Goal: Task Accomplishment & Management: Manage account settings

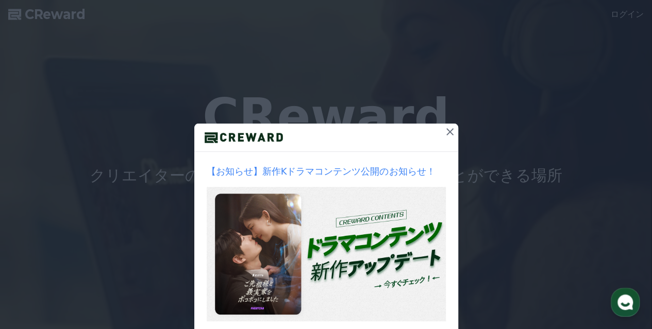
click at [446, 133] on icon at bounding box center [449, 131] width 7 height 7
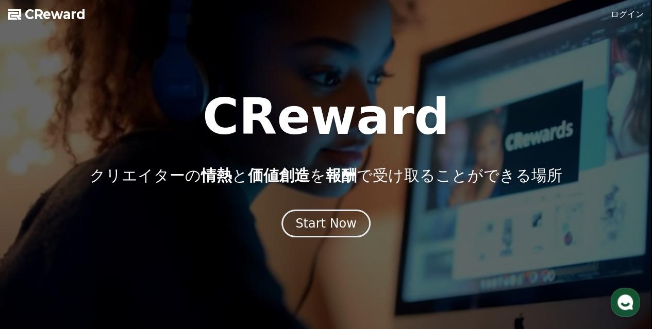
click at [627, 16] on link "ログイン" at bounding box center [626, 14] width 33 height 12
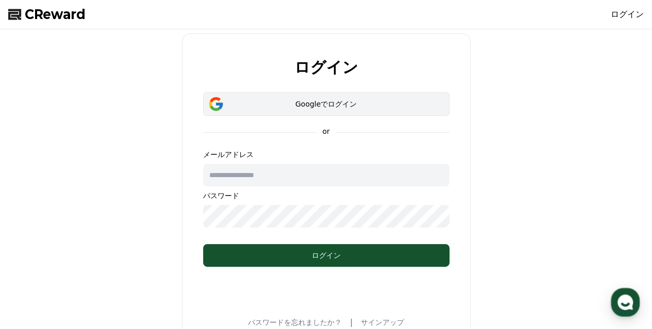
click at [313, 107] on div "Googleでログイン" at bounding box center [326, 104] width 216 height 10
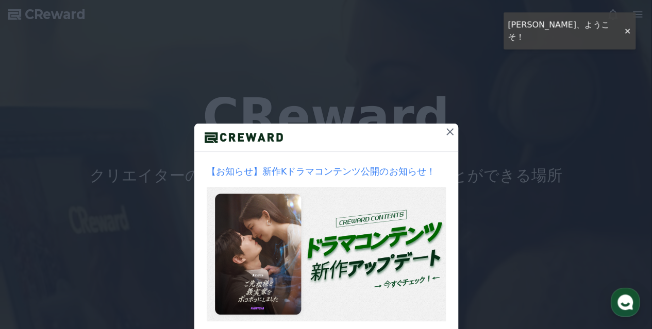
click at [451, 133] on icon at bounding box center [449, 132] width 12 height 12
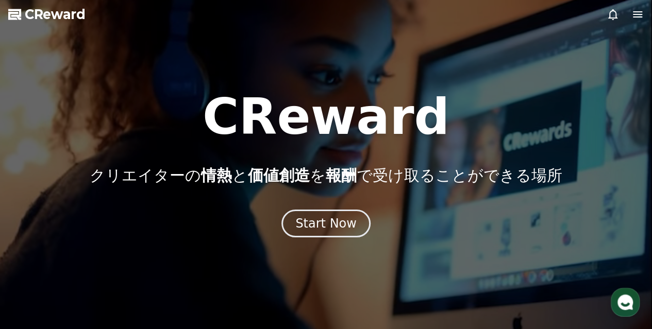
click at [451, 133] on div "CReward クリエイターの 情熱 と 価値創造 を 報酬 で受け取ることができる場所" at bounding box center [326, 138] width 652 height 93
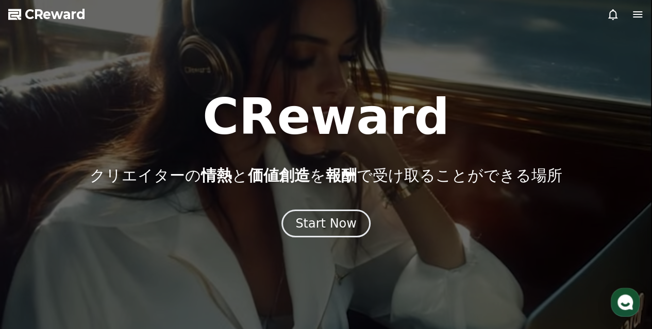
click at [306, 129] on h1 "CReward" at bounding box center [325, 116] width 247 height 49
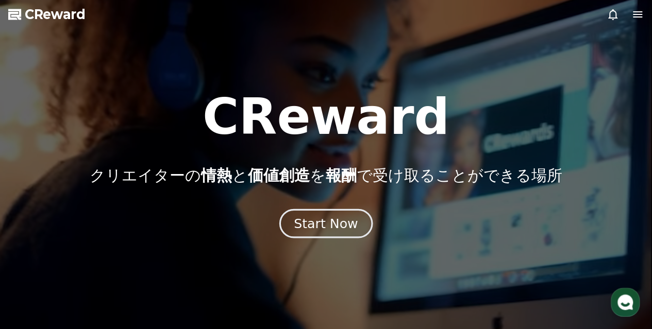
click at [323, 220] on div "Start Now" at bounding box center [326, 224] width 64 height 18
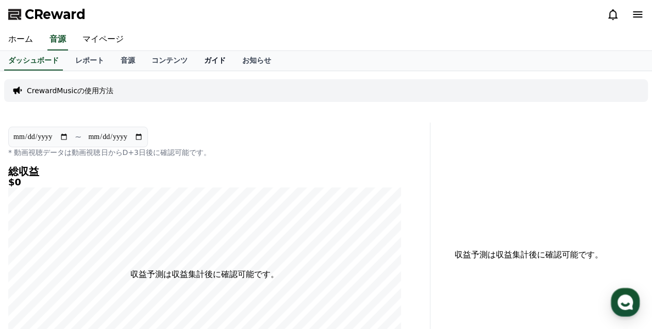
click at [196, 57] on link "ガイド" at bounding box center [215, 61] width 38 height 20
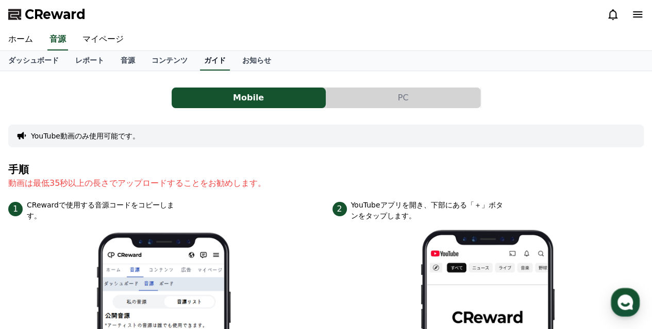
click at [200, 57] on link "ガイド" at bounding box center [215, 61] width 30 height 20
click at [145, 58] on link "コンテンツ" at bounding box center [169, 61] width 53 height 20
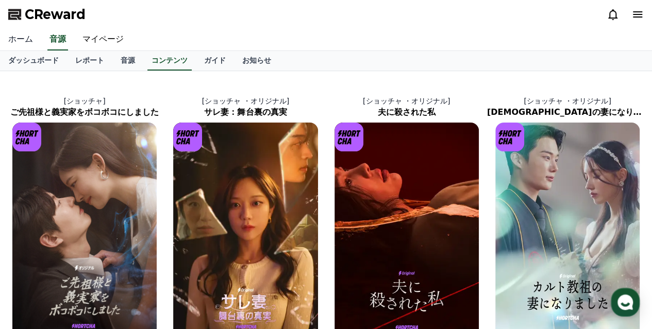
click at [20, 37] on link "ホーム" at bounding box center [20, 40] width 41 height 22
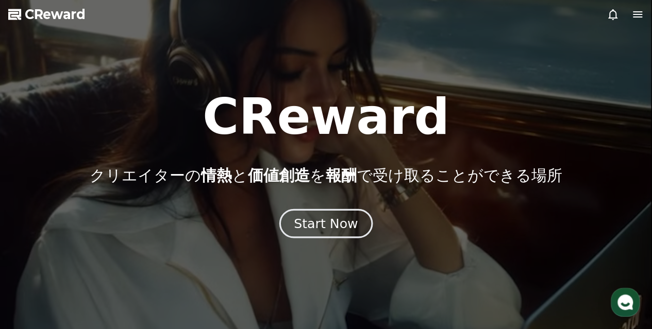
click at [330, 227] on div "Start Now" at bounding box center [326, 224] width 64 height 18
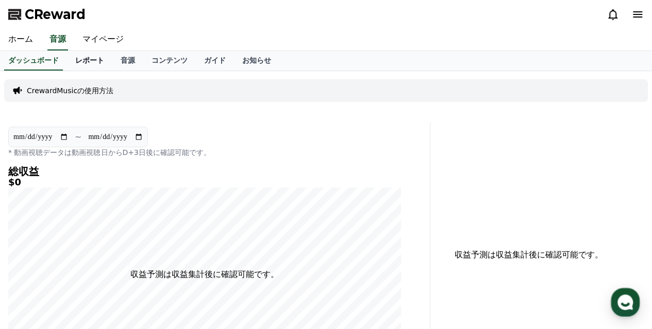
click at [75, 57] on link "レポート" at bounding box center [89, 61] width 45 height 20
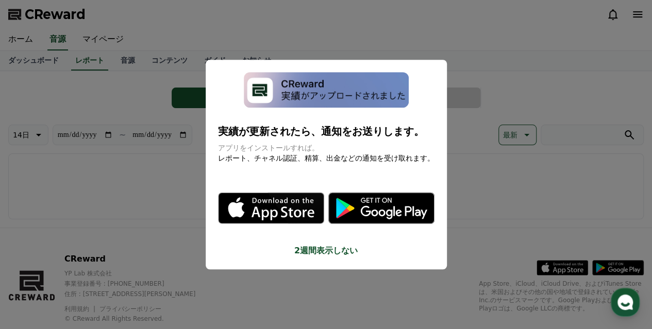
click at [194, 197] on button "close modal" at bounding box center [326, 164] width 652 height 329
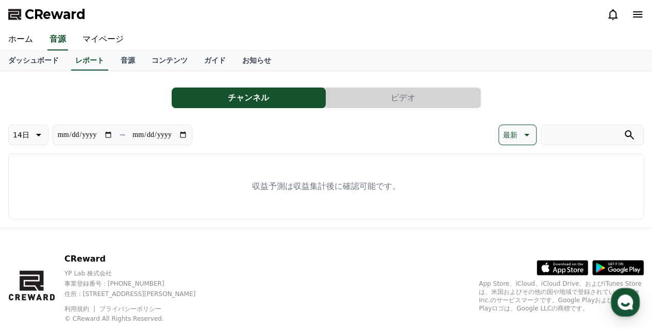
click at [374, 90] on button "ビデオ" at bounding box center [403, 98] width 154 height 21
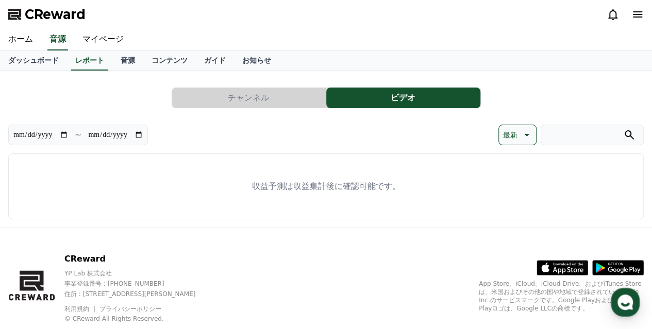
click at [277, 107] on button "チャンネル" at bounding box center [249, 98] width 154 height 21
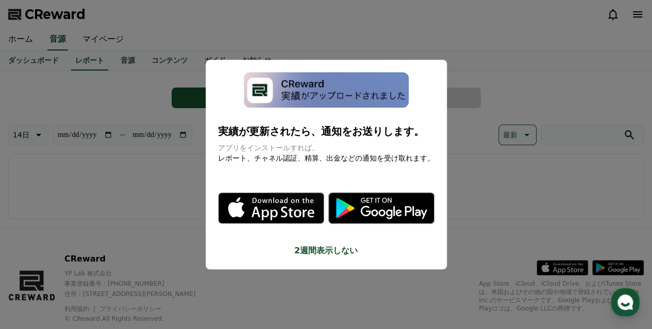
click at [167, 118] on button "close modal" at bounding box center [326, 164] width 652 height 329
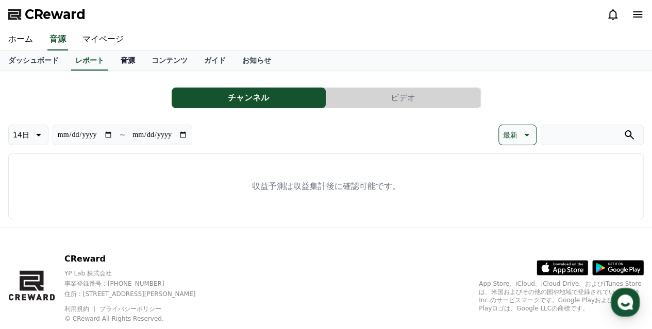
click at [112, 63] on link "音源" at bounding box center [127, 61] width 31 height 20
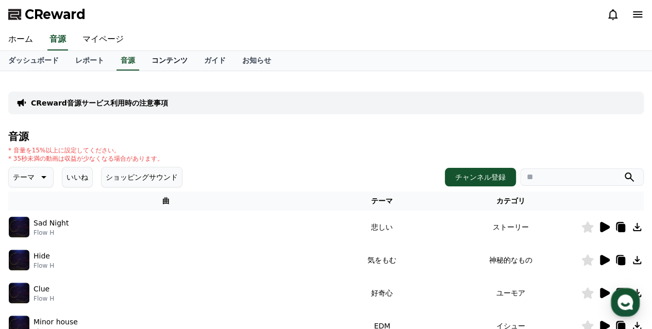
click at [143, 61] on link "コンテンツ" at bounding box center [169, 61] width 53 height 20
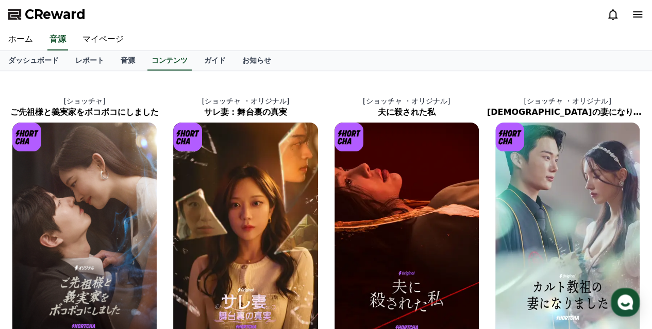
click at [636, 13] on icon at bounding box center [637, 14] width 12 height 12
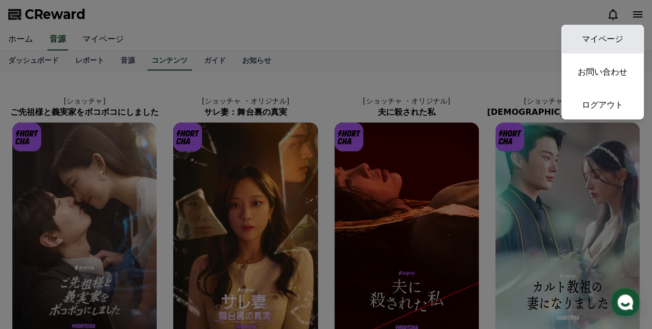
click at [604, 35] on link "マイページ" at bounding box center [602, 39] width 82 height 29
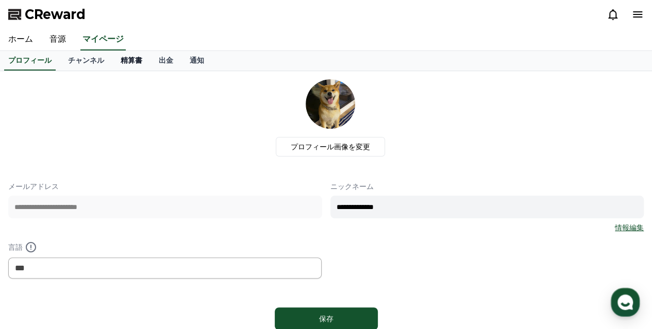
click at [112, 61] on link "精算書" at bounding box center [131, 61] width 38 height 20
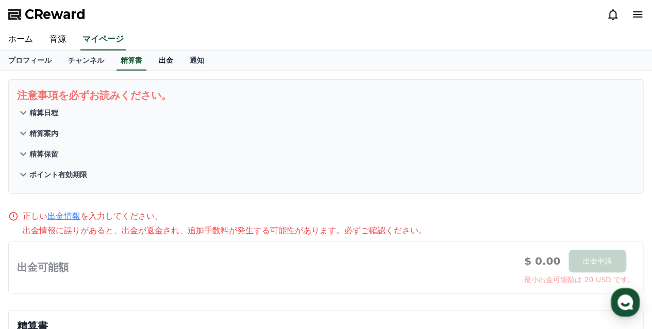
click at [150, 59] on link "出金" at bounding box center [165, 61] width 31 height 20
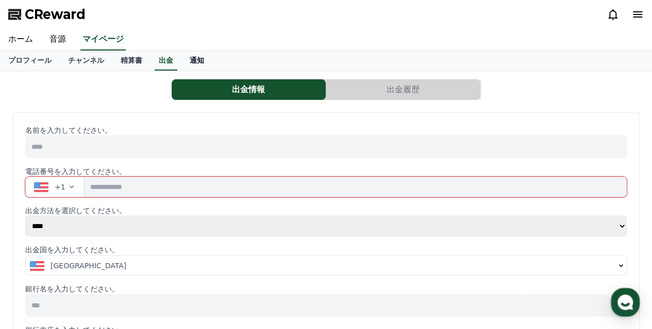
click at [181, 61] on link "通知" at bounding box center [196, 61] width 31 height 20
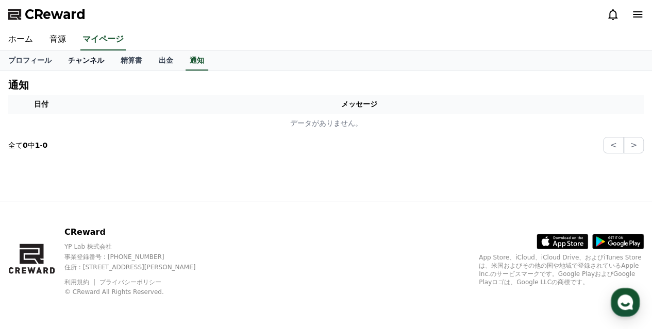
click at [78, 60] on link "チャンネル" at bounding box center [86, 61] width 53 height 20
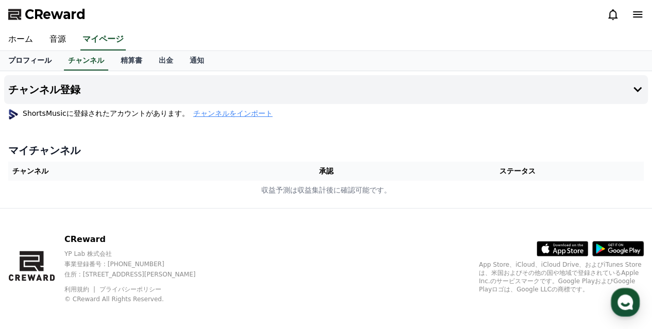
click at [18, 60] on link "プロフィール" at bounding box center [30, 61] width 60 height 20
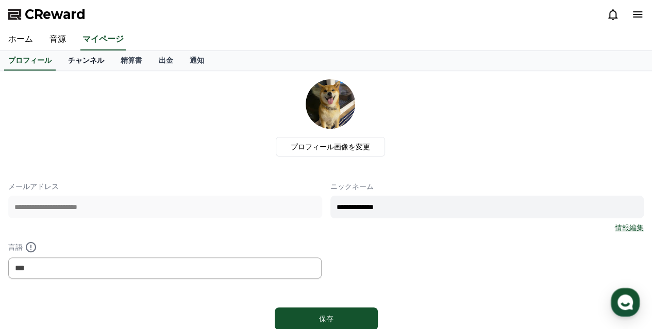
click at [70, 58] on link "チャンネル" at bounding box center [86, 61] width 53 height 20
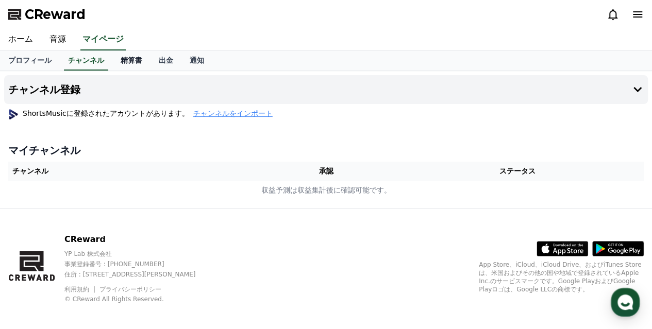
click at [112, 60] on link "精算書" at bounding box center [131, 61] width 38 height 20
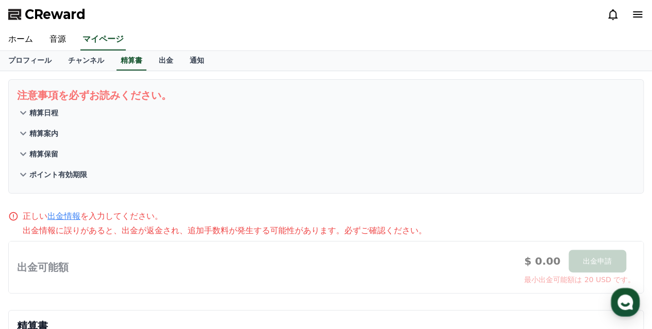
click at [54, 115] on p "精算日程" at bounding box center [43, 113] width 29 height 10
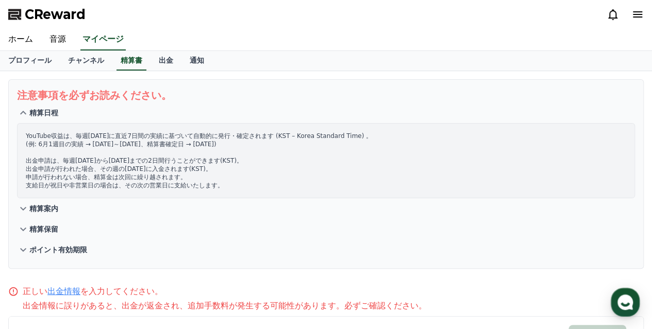
click at [54, 115] on p "精算日程" at bounding box center [43, 113] width 29 height 10
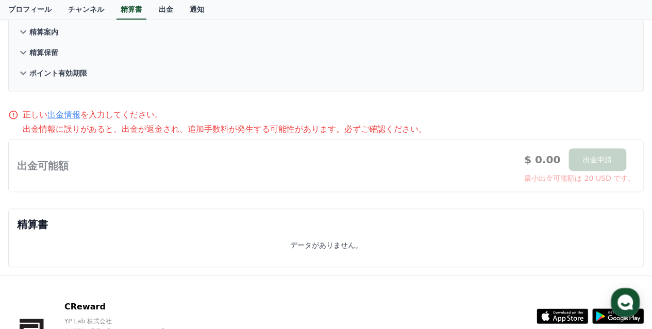
scroll to position [103, 0]
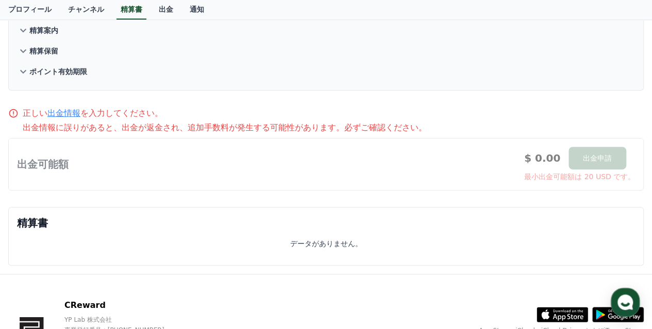
click at [90, 172] on div at bounding box center [326, 165] width 634 height 52
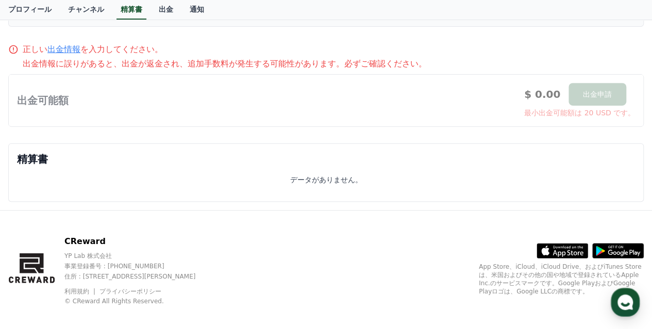
scroll to position [174, 0]
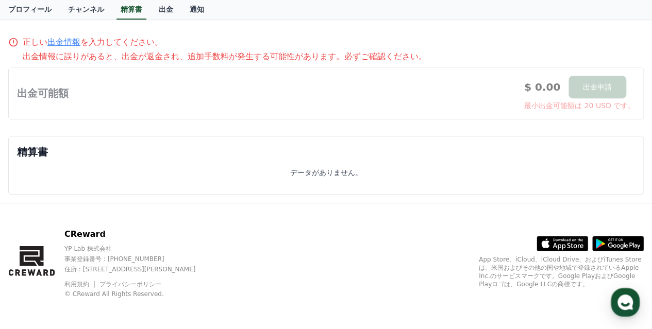
click at [90, 172] on div "データがありません。" at bounding box center [326, 172] width 618 height 10
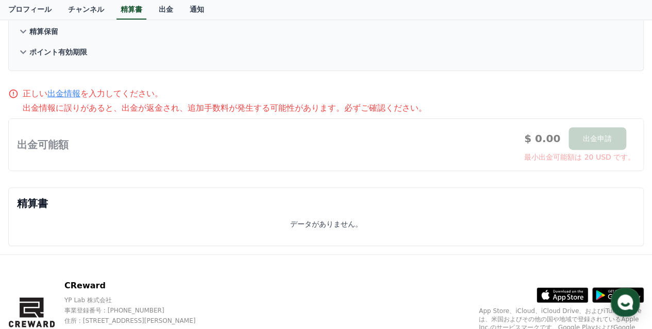
click at [97, 149] on div at bounding box center [326, 145] width 634 height 52
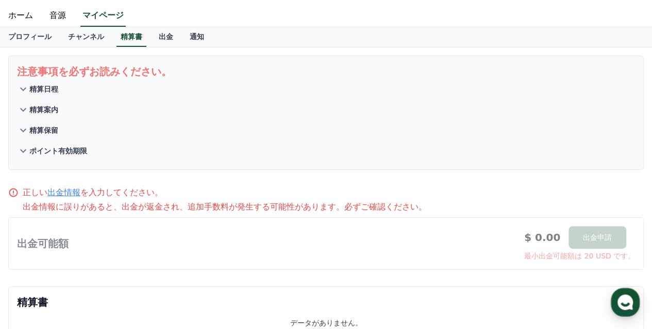
scroll to position [20, 0]
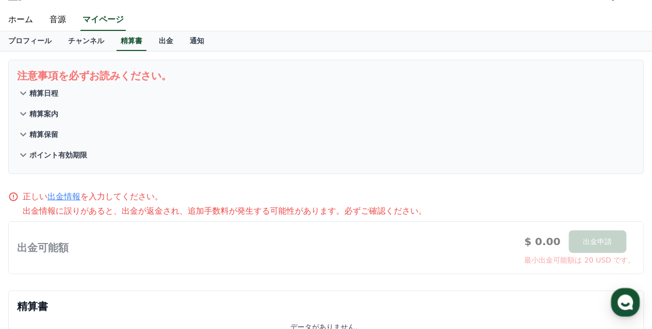
click at [67, 150] on p "ポイント有効期限" at bounding box center [58, 155] width 58 height 10
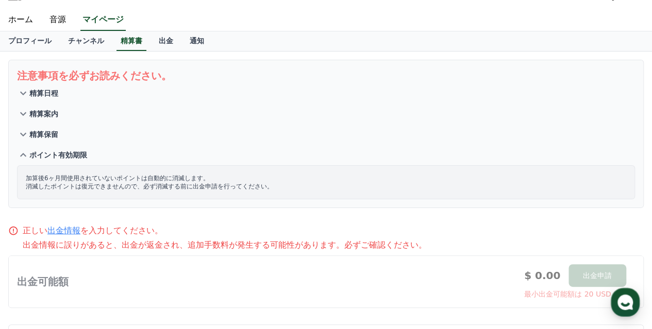
click at [44, 136] on p "精算保留" at bounding box center [43, 134] width 29 height 10
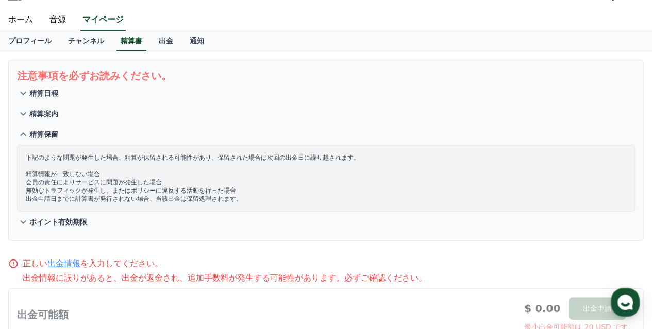
click at [43, 115] on p "精算案内" at bounding box center [43, 114] width 29 height 10
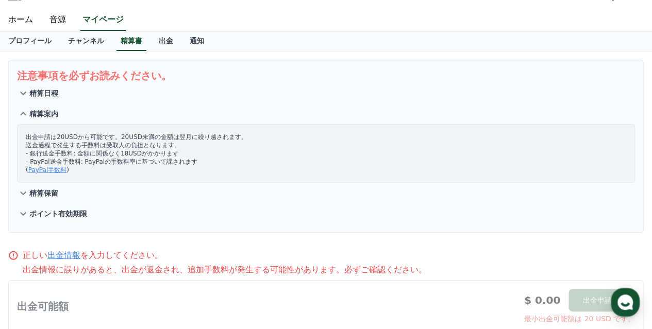
click at [48, 97] on p "精算日程" at bounding box center [43, 93] width 29 height 10
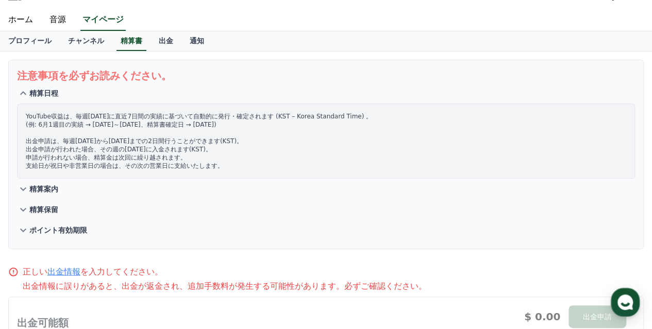
click at [48, 97] on p "精算日程" at bounding box center [43, 93] width 29 height 10
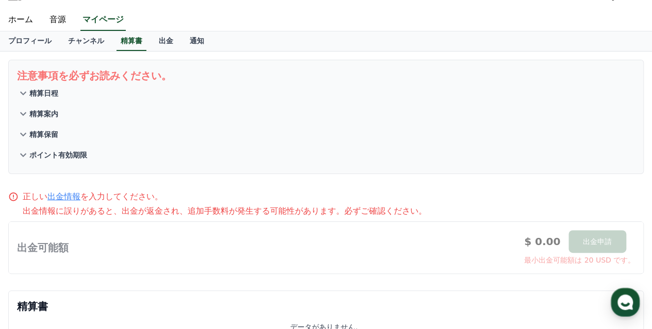
scroll to position [123, 0]
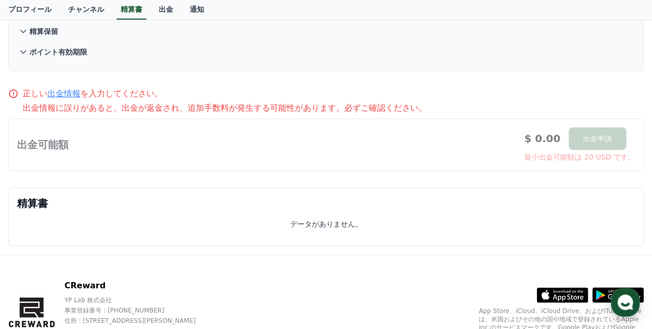
click at [147, 147] on div at bounding box center [326, 145] width 634 height 52
